Goal: Check status: Check status

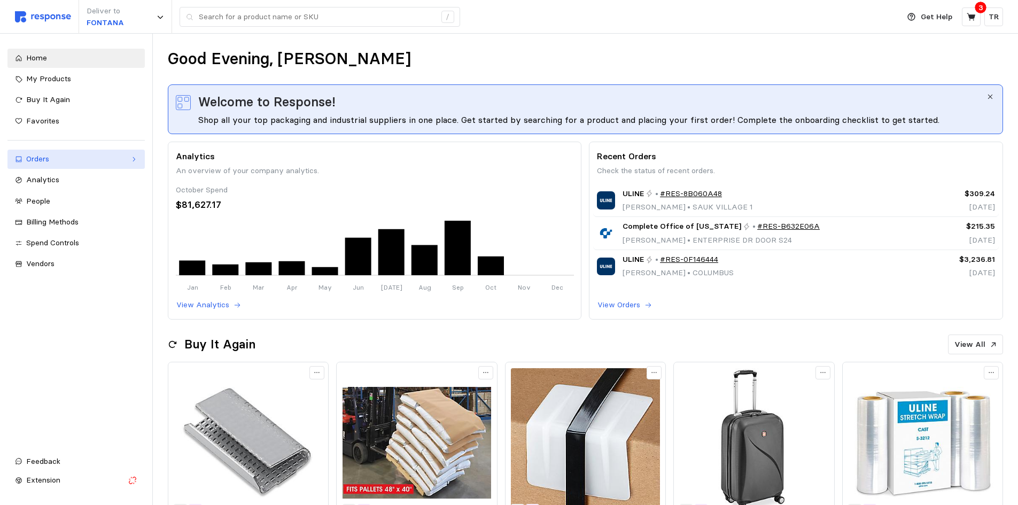
click at [67, 160] on div "Orders" at bounding box center [76, 159] width 100 height 12
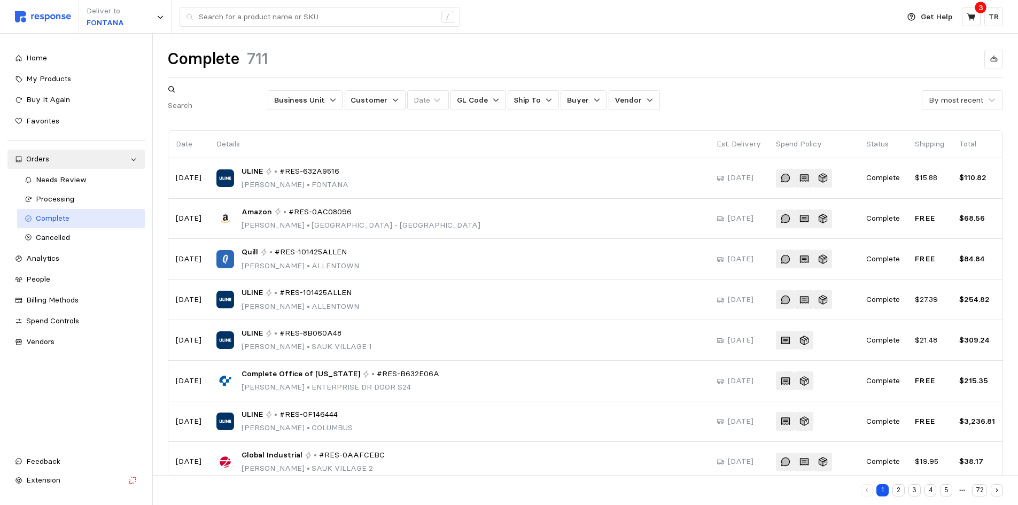
click at [80, 215] on div "Complete" at bounding box center [87, 219] width 102 height 12
click at [592, 99] on button "Buyer" at bounding box center [584, 100] width 46 height 20
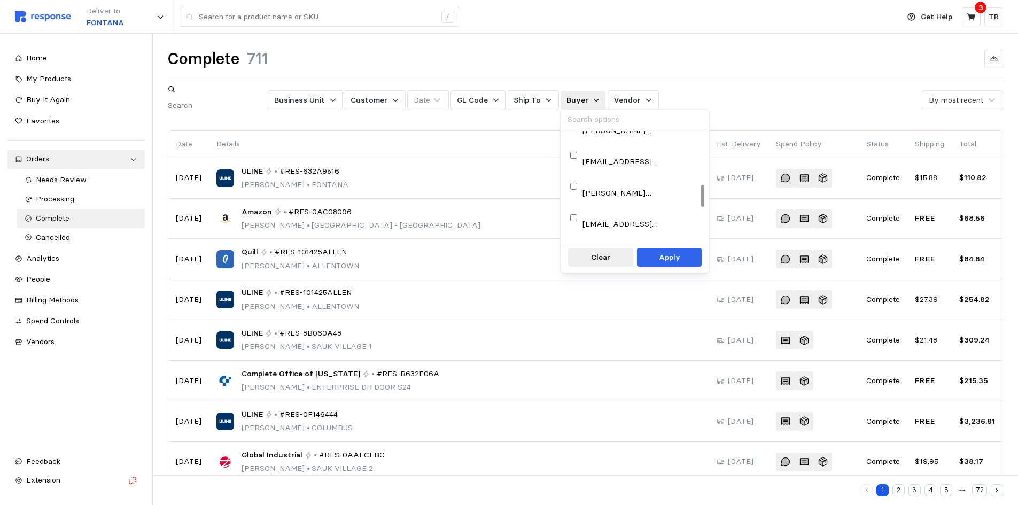
scroll to position [267, 0]
click at [572, 348] on div at bounding box center [573, 354] width 11 height 12
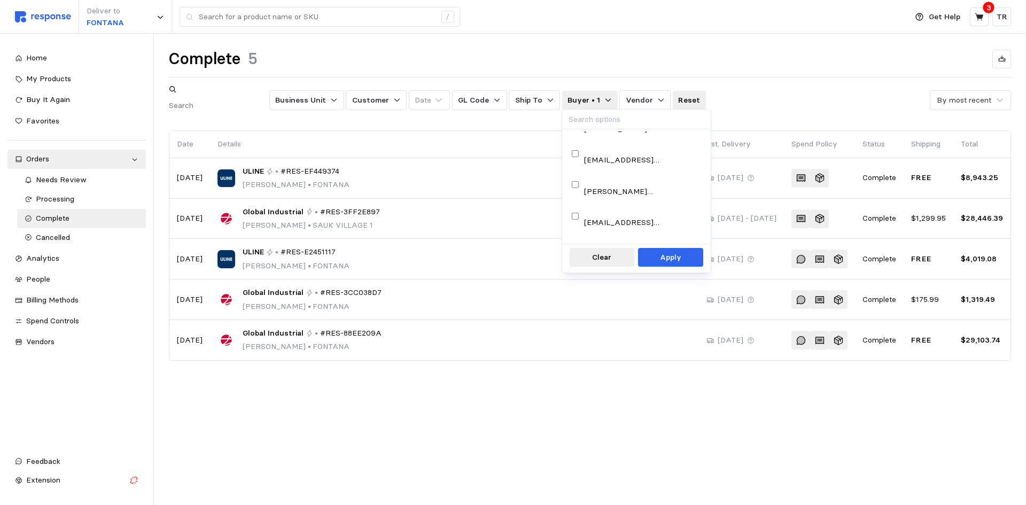
click at [545, 367] on div "Complete 5 Business Unit Customer Date GL Code Ship To Buyer • 1 Vendor Reset B…" at bounding box center [590, 220] width 872 height 372
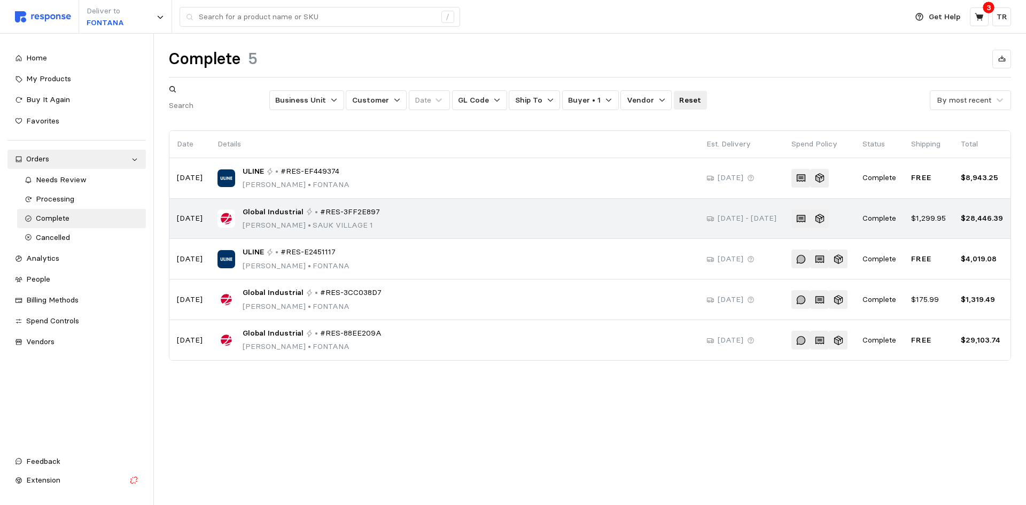
click at [305, 206] on div "Global Industrial • #RES-3FF2E897" at bounding box center [311, 212] width 137 height 12
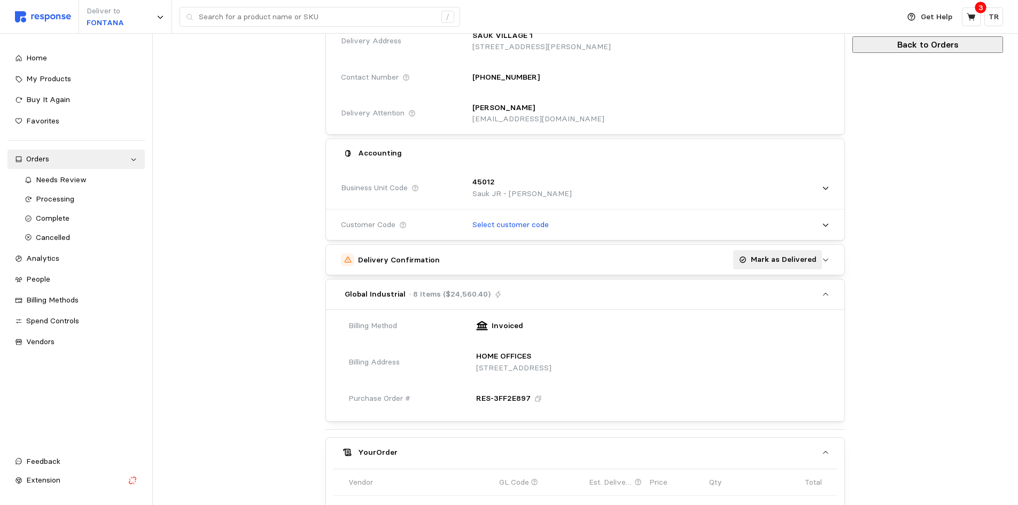
scroll to position [160, 0]
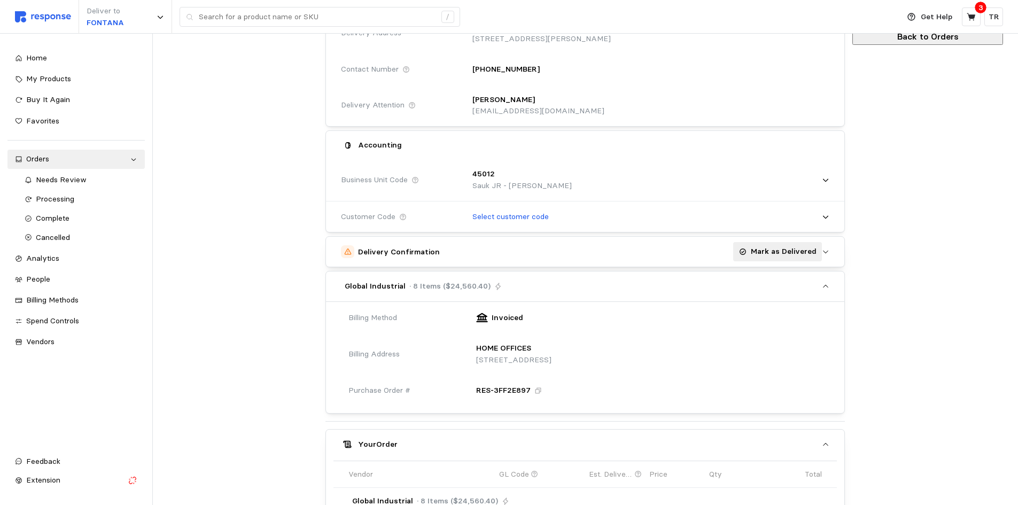
click at [784, 257] on p "Mark as Delivered" at bounding box center [784, 252] width 66 height 12
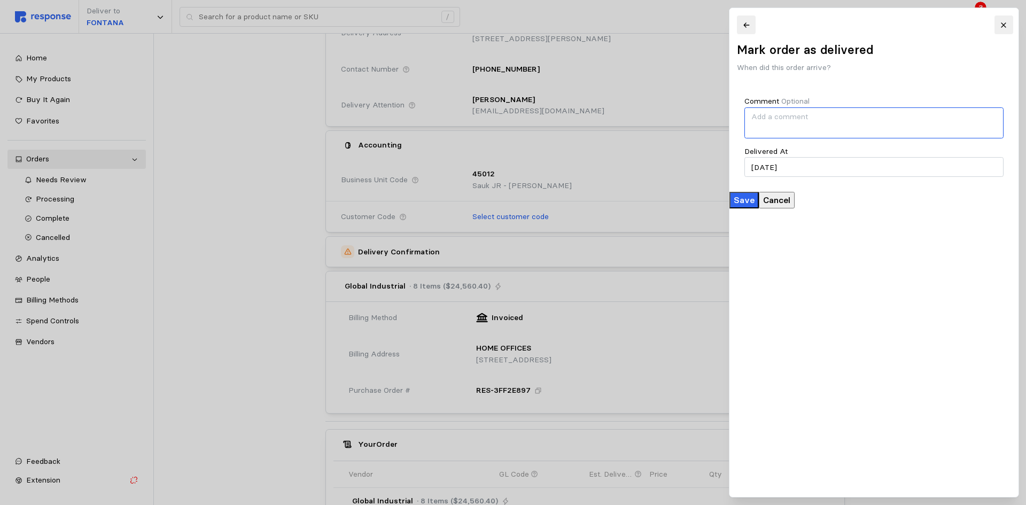
click at [817, 122] on textarea "Comment Optional" at bounding box center [874, 122] width 259 height 31
type textarea "All pieces arrived in 3 shipments."
click at [755, 207] on p "Save" at bounding box center [744, 200] width 21 height 13
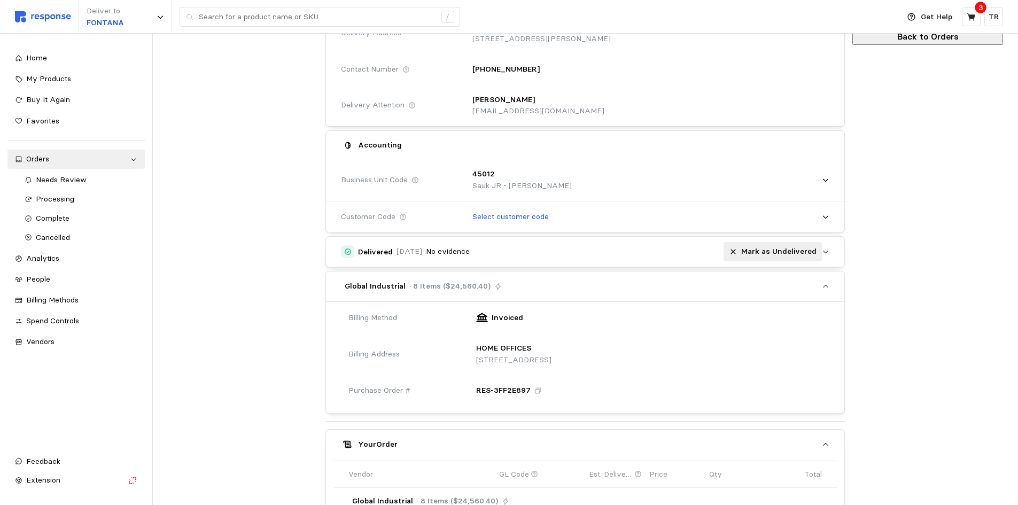
click at [465, 254] on p "No evidence" at bounding box center [448, 252] width 44 height 12
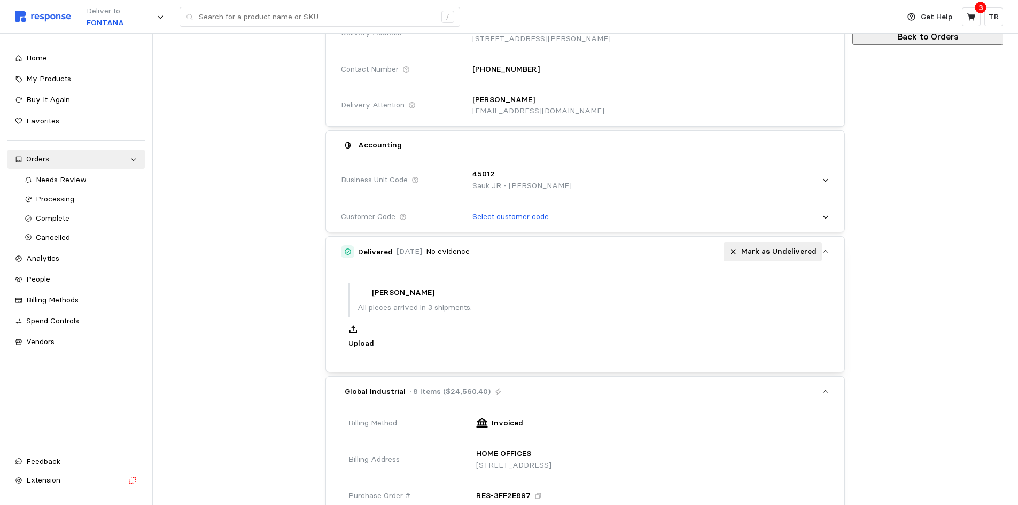
click at [591, 350] on p "Upload" at bounding box center [586, 344] width 474 height 12
click at [584, 350] on p "Upload" at bounding box center [586, 344] width 474 height 12
click at [600, 18] on button "button" at bounding box center [597, 22] width 13 height 13
click at [832, 252] on button "Delivered [DATE] No evidence [PERSON_NAME] as Undelivered" at bounding box center [585, 252] width 519 height 30
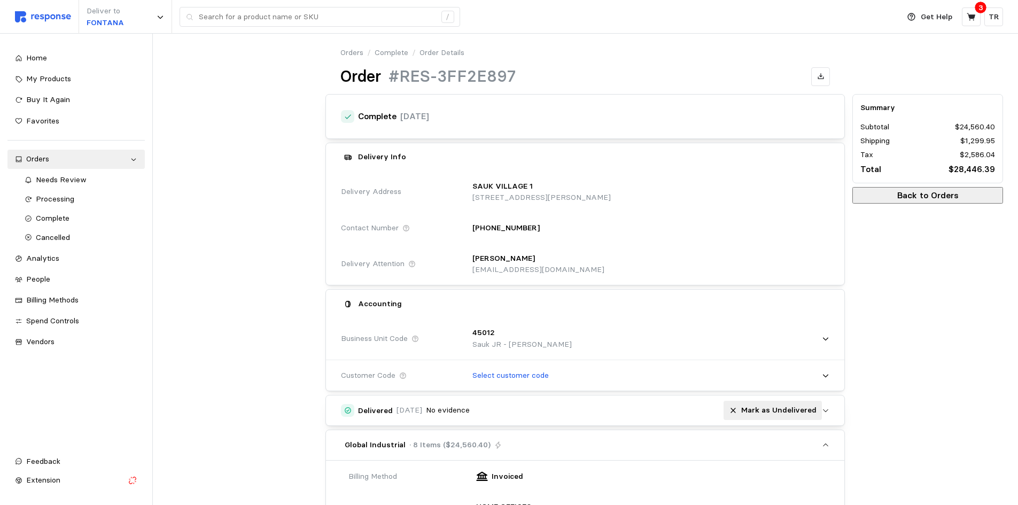
scroll to position [0, 0]
click at [46, 282] on span "People" at bounding box center [38, 279] width 24 height 10
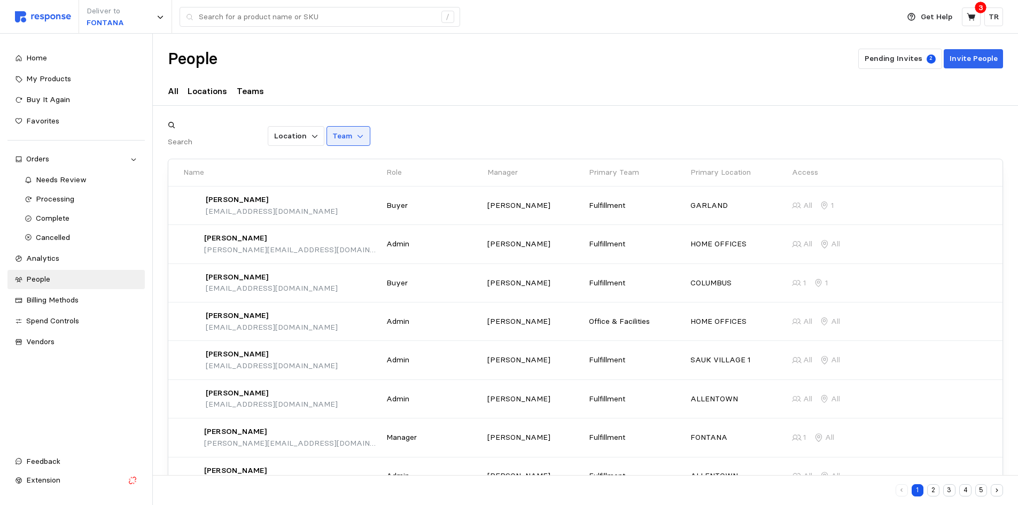
click at [369, 130] on button "Team" at bounding box center [349, 136] width 44 height 20
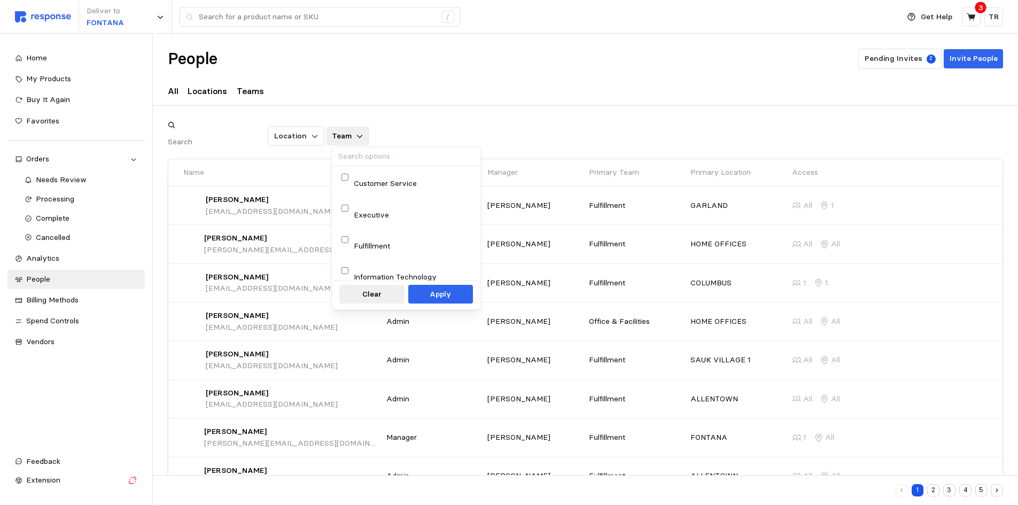
click at [369, 130] on button "Team" at bounding box center [348, 136] width 43 height 19
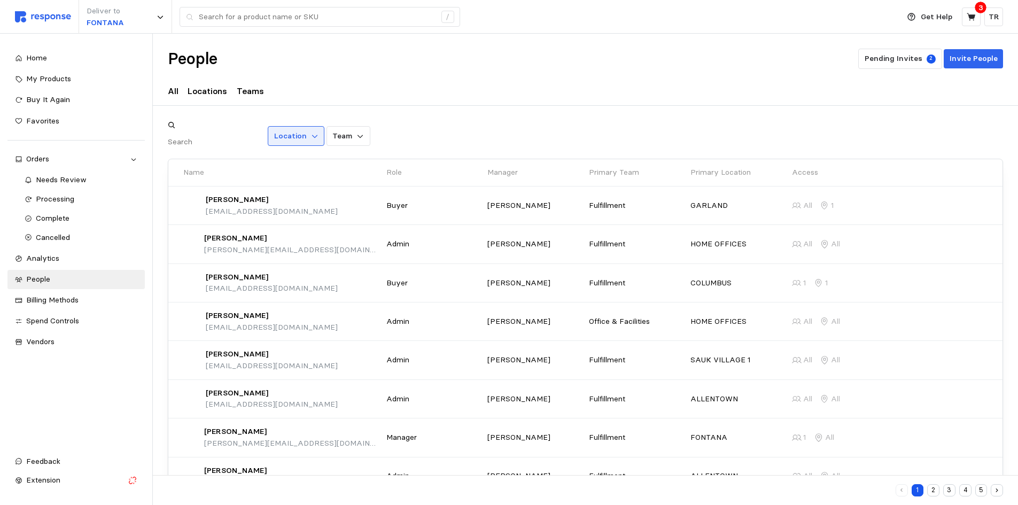
click at [319, 133] on icon at bounding box center [314, 136] width 7 height 7
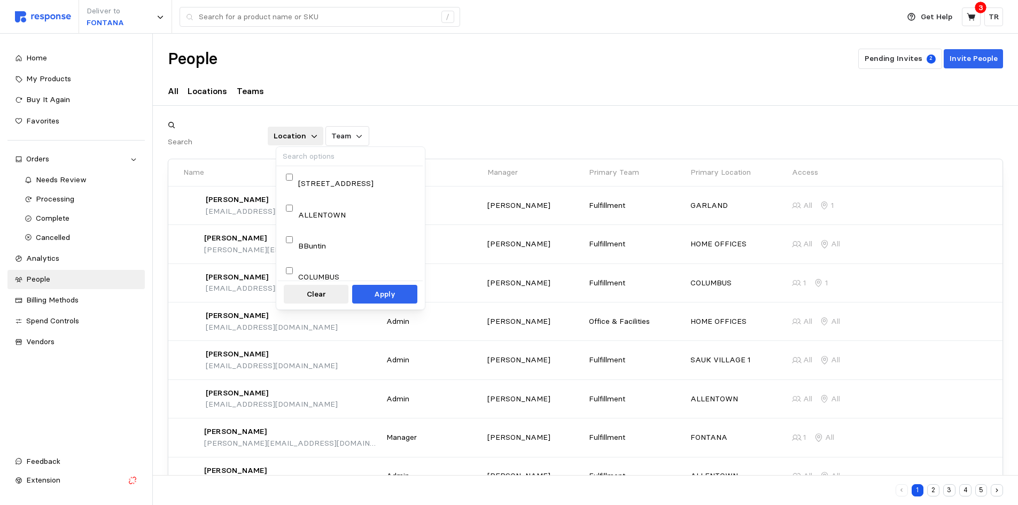
click at [318, 133] on icon at bounding box center [314, 136] width 7 height 7
